Goal: Task Accomplishment & Management: Manage account settings

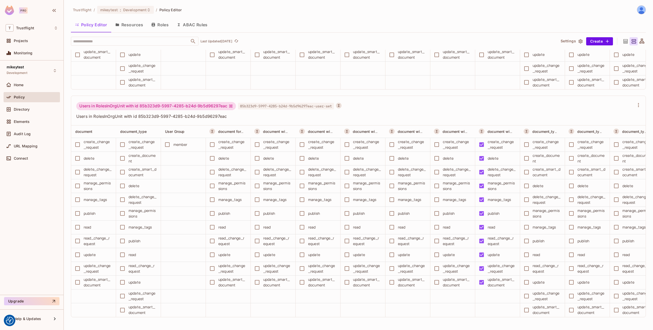
scroll to position [10994, 0]
click at [23, 113] on div "Directory" at bounding box center [32, 109] width 56 height 10
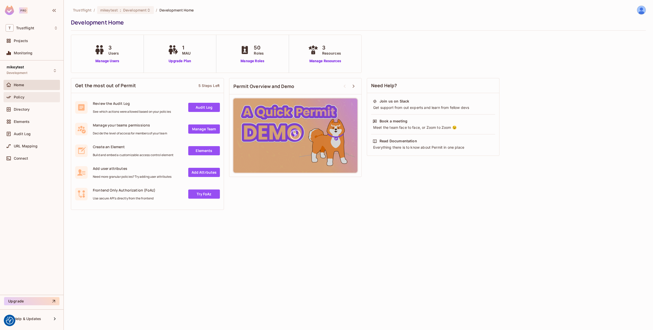
click at [19, 97] on span "Policy" at bounding box center [19, 97] width 11 height 4
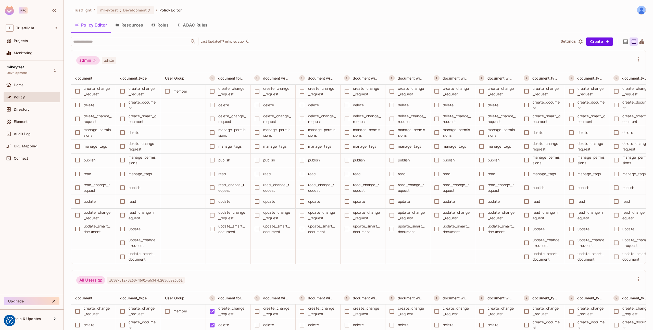
click at [134, 27] on button "Resources" at bounding box center [129, 25] width 36 height 13
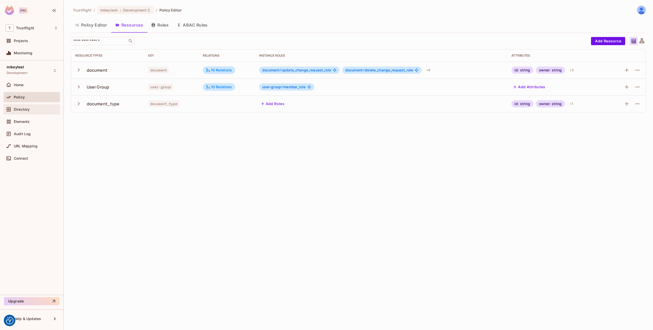
click at [15, 108] on span "Directory" at bounding box center [22, 109] width 16 height 4
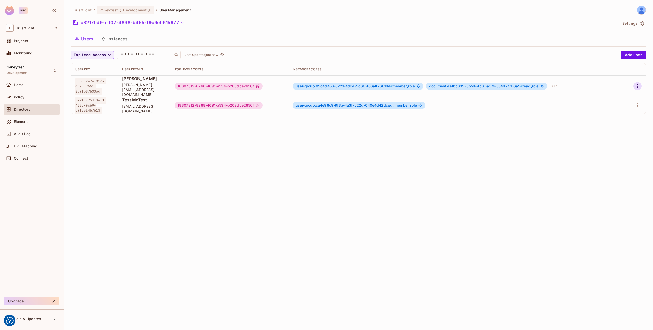
click at [636, 83] on icon "button" at bounding box center [638, 86] width 6 height 6
click at [615, 107] on div "Edit Attributes" at bounding box center [619, 106] width 25 height 5
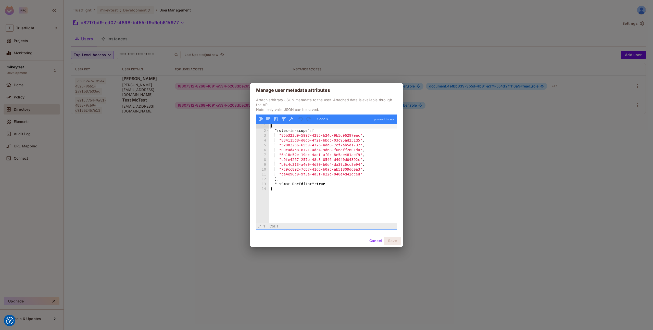
click at [377, 243] on button "Cancel" at bounding box center [375, 241] width 17 height 8
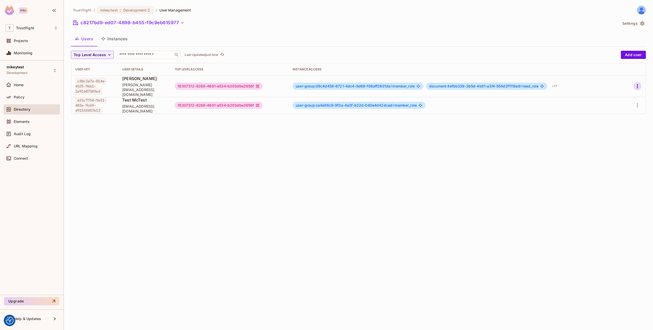
click at [637, 83] on icon "button" at bounding box center [638, 86] width 6 height 6
click at [611, 96] on div "Edit" at bounding box center [610, 95] width 7 height 5
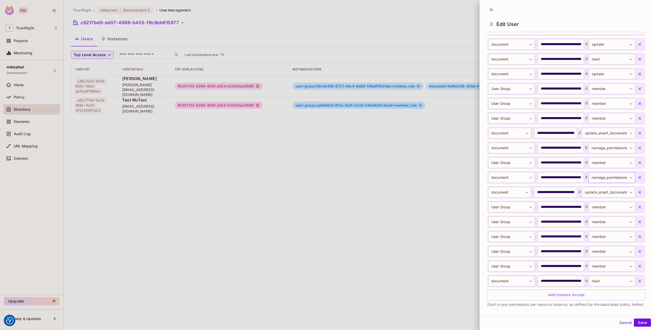
scroll to position [222, 0]
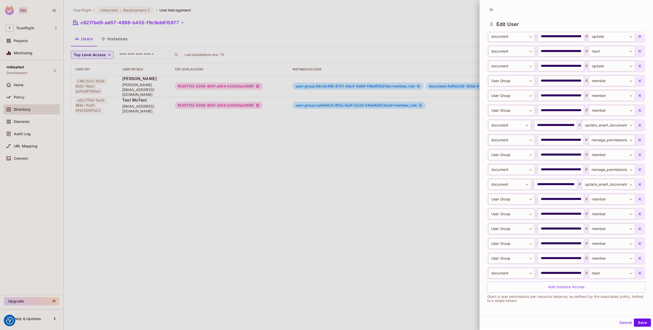
click at [627, 319] on button "Cancel" at bounding box center [625, 323] width 17 height 8
